Goal: Browse casually

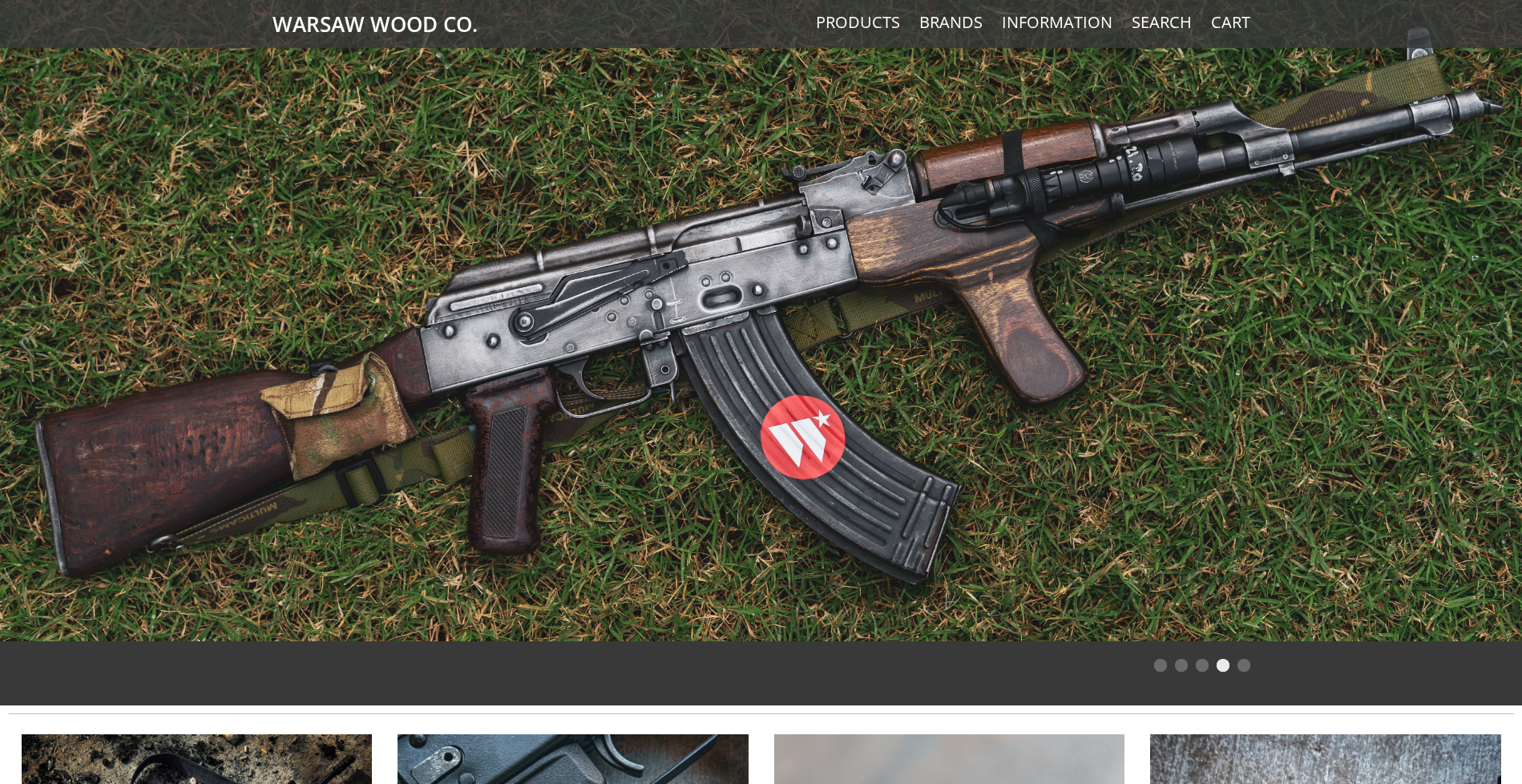
scroll to position [594, 0]
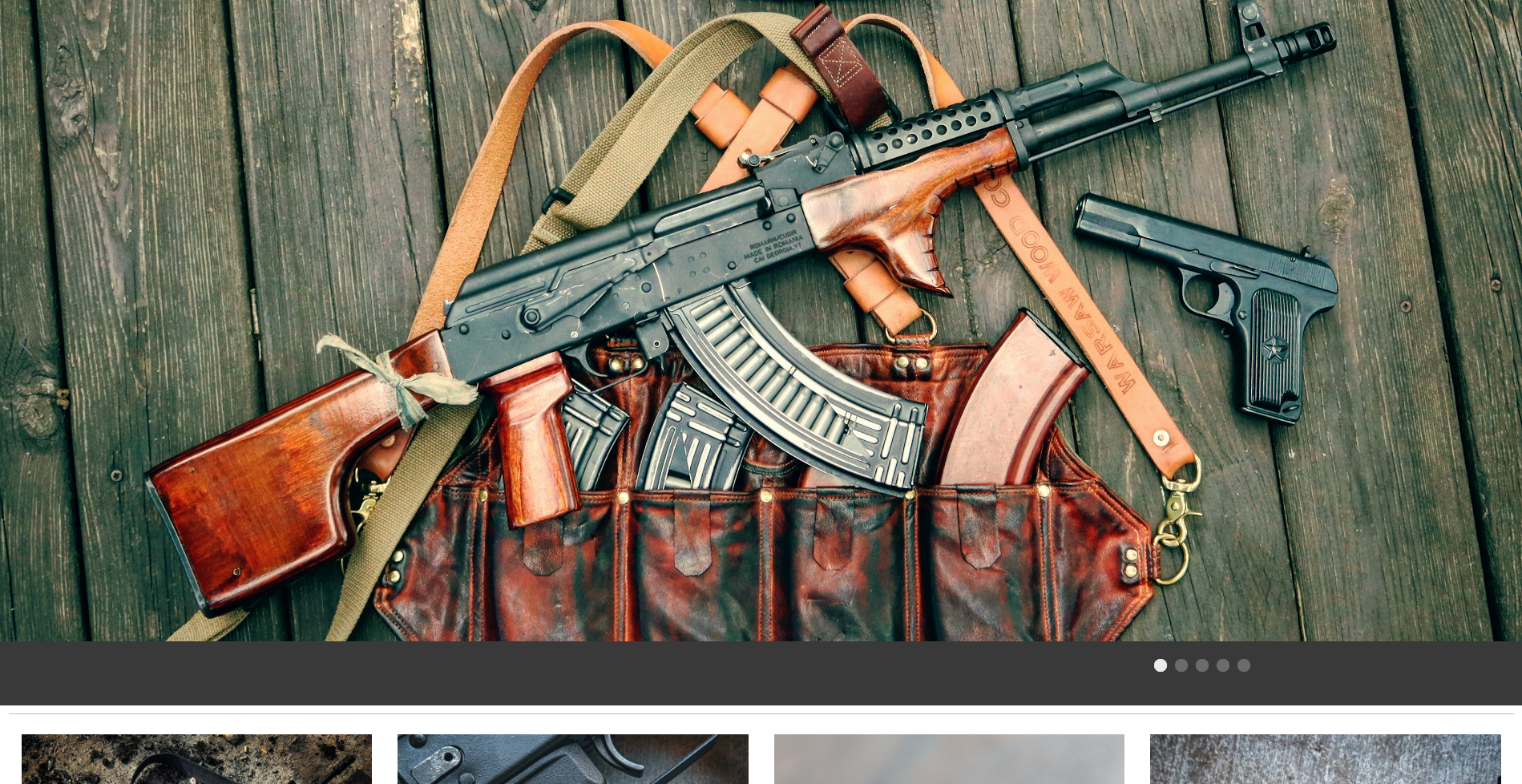
scroll to position [594, 0]
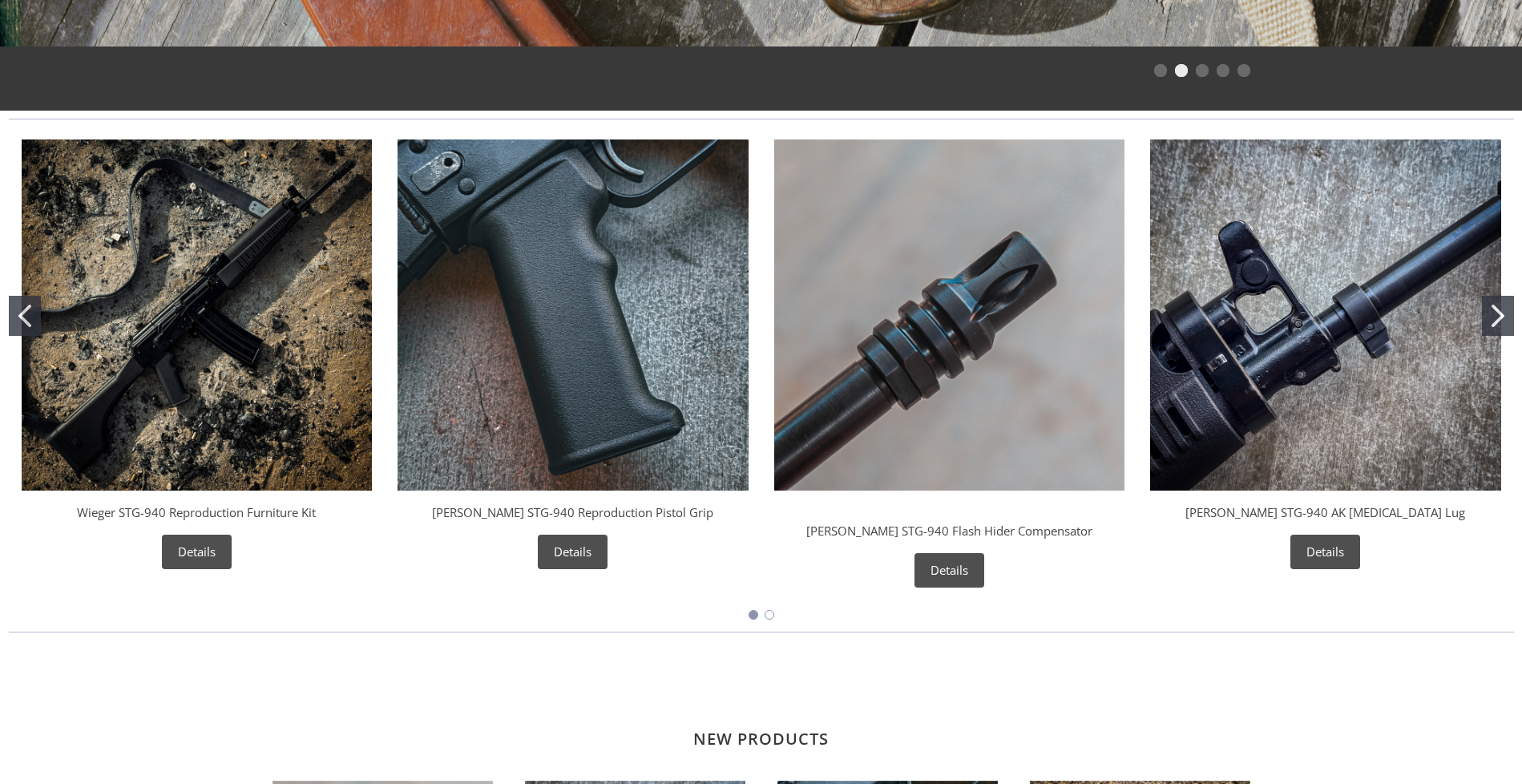
click at [1503, 318] on icon "Go to slide 2" at bounding box center [1498, 315] width 13 height 23
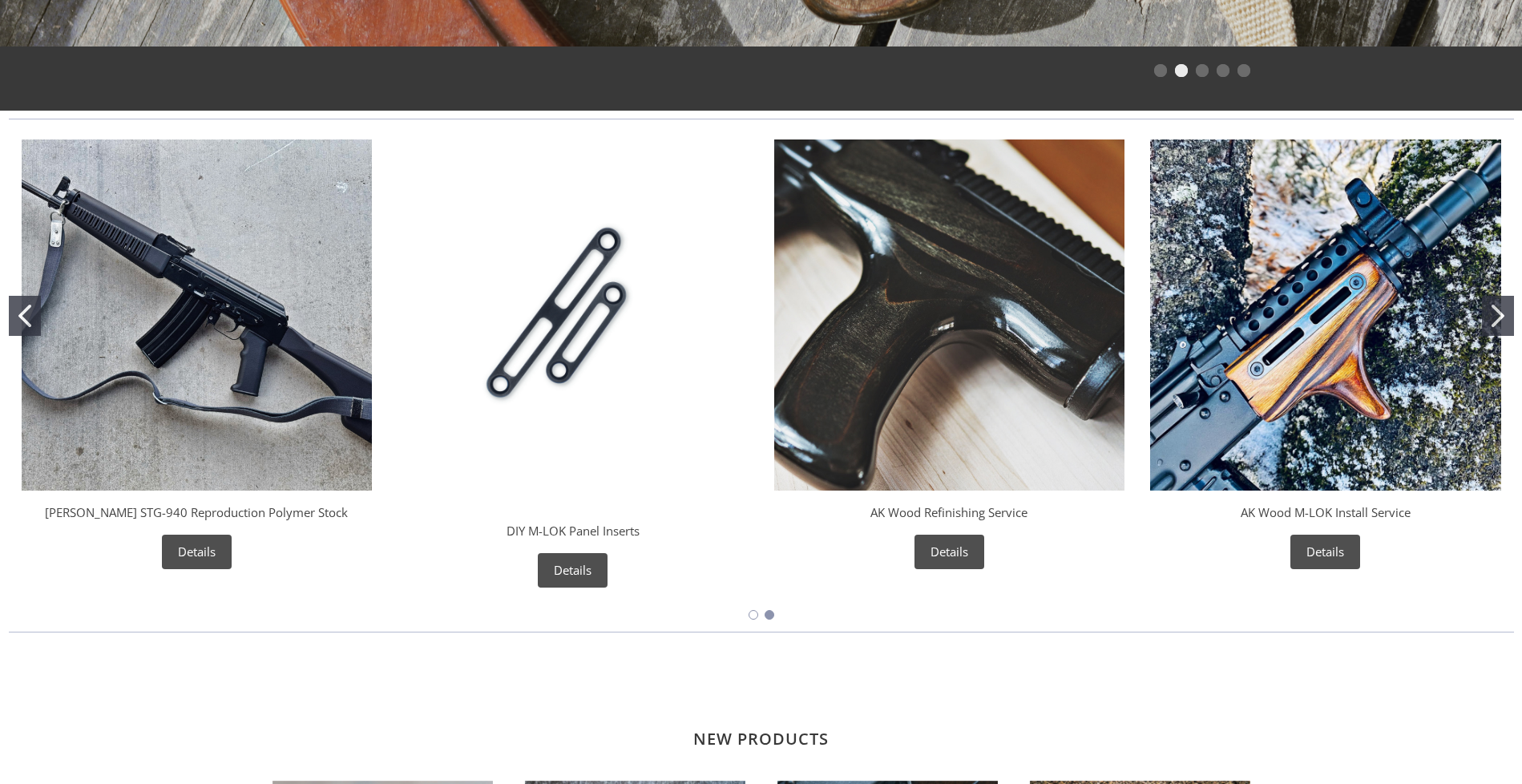
click at [1503, 318] on icon "Go to slide 2" at bounding box center [1498, 315] width 13 height 23
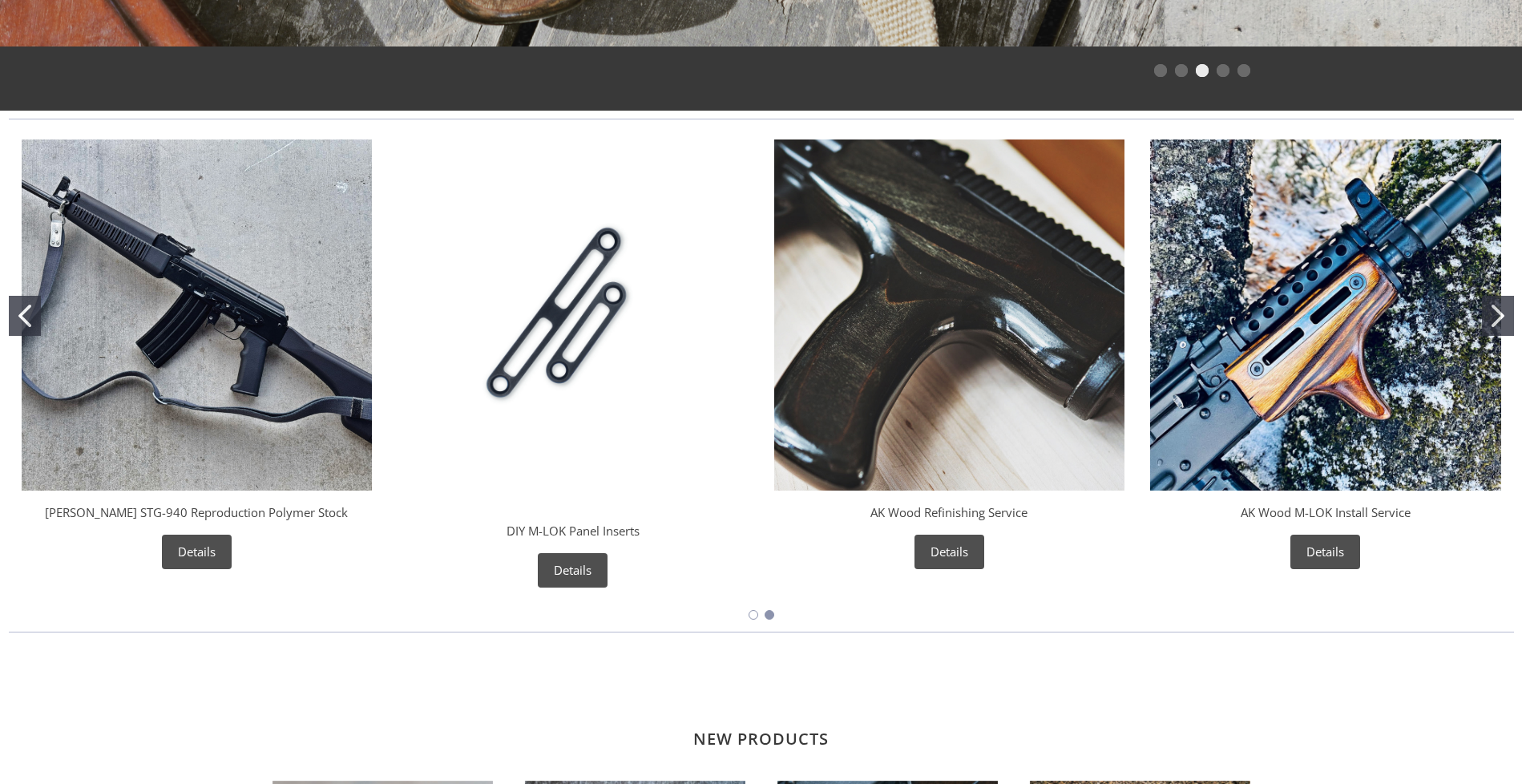
click at [1503, 318] on icon "Go to slide 2" at bounding box center [1498, 315] width 13 height 23
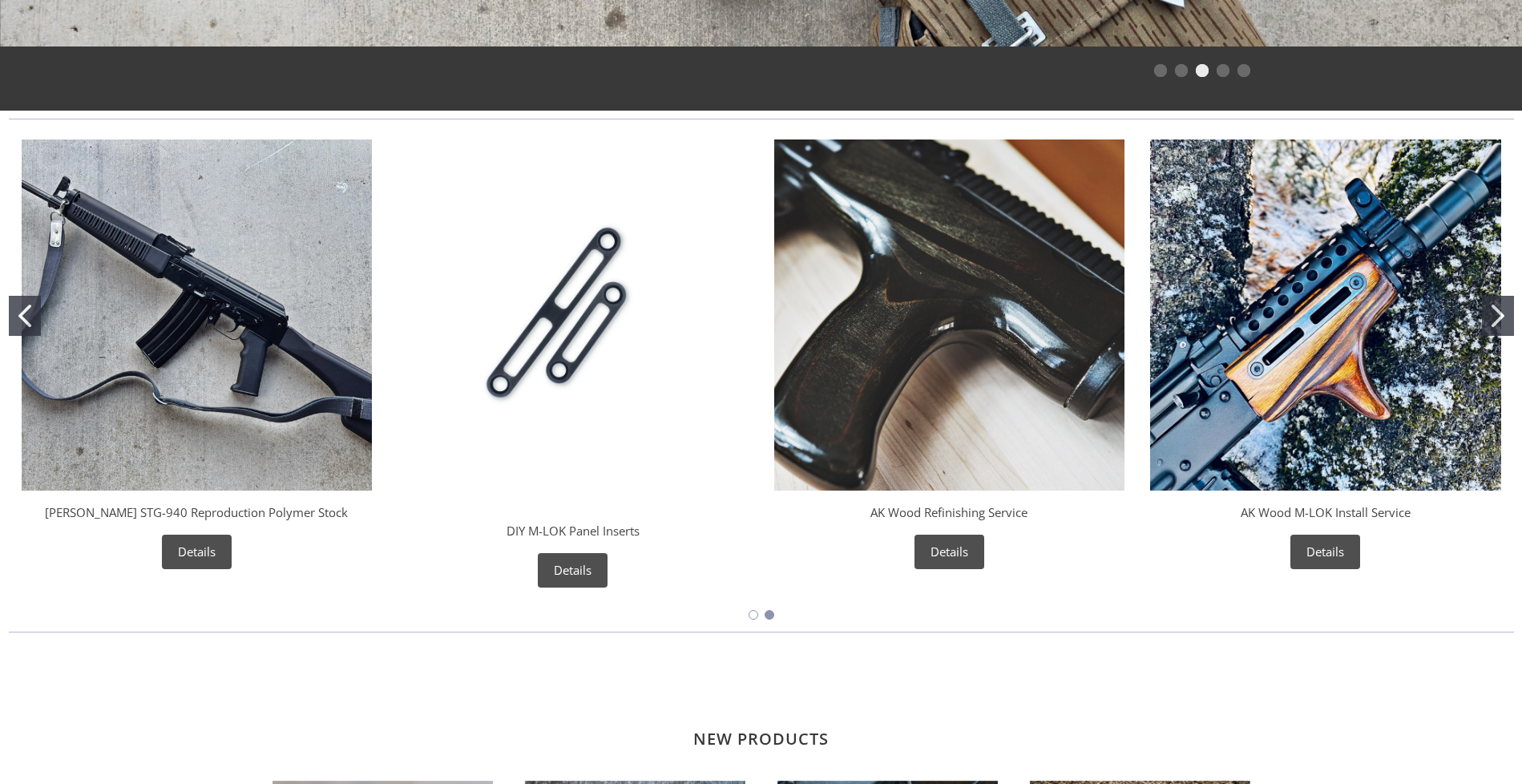
click at [26, 313] on icon "Go to slide 1" at bounding box center [26, 315] width 13 height 23
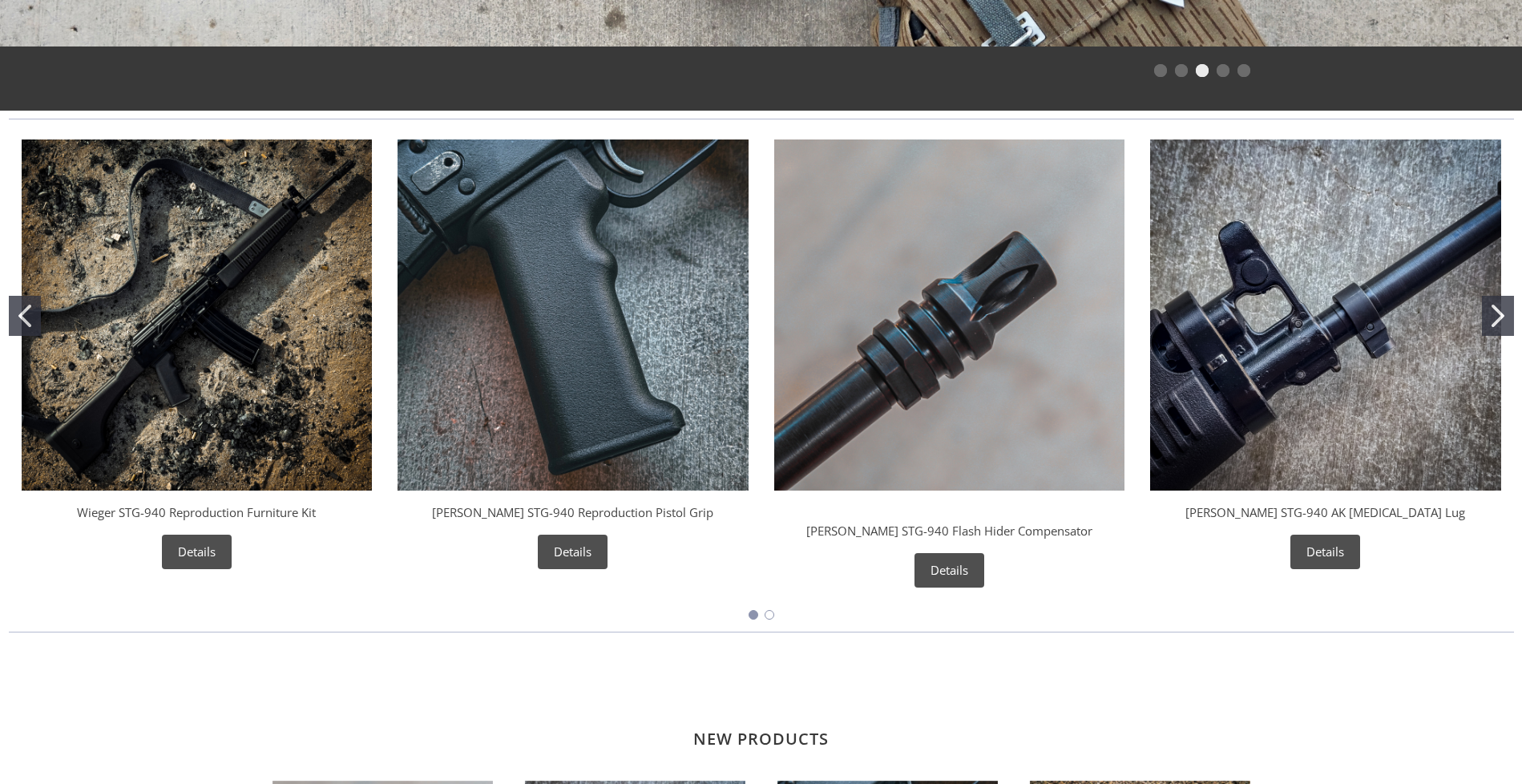
click at [26, 314] on icon "Go to slide 1" at bounding box center [26, 315] width 13 height 23
